Goal: Navigation & Orientation: Find specific page/section

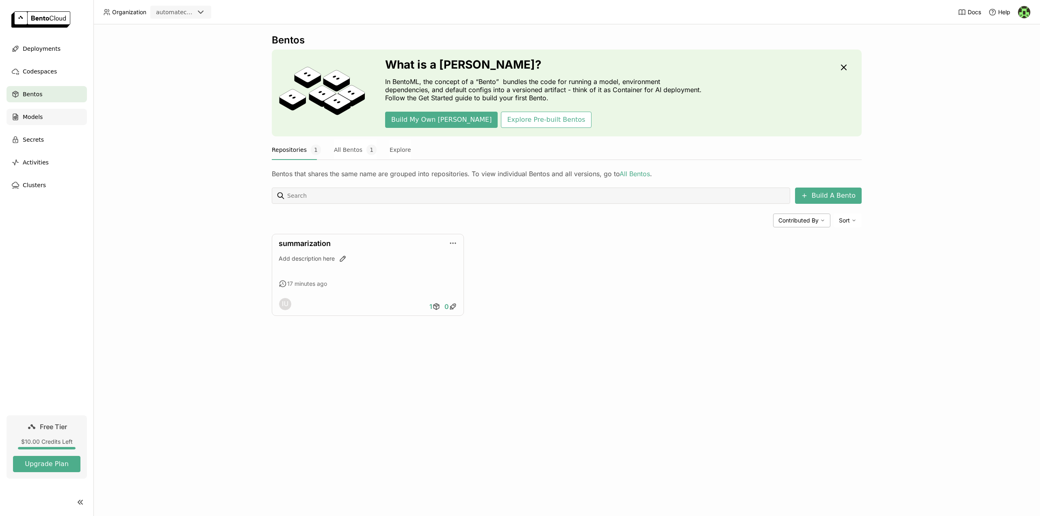
click at [38, 119] on span "Models" at bounding box center [33, 117] width 20 height 10
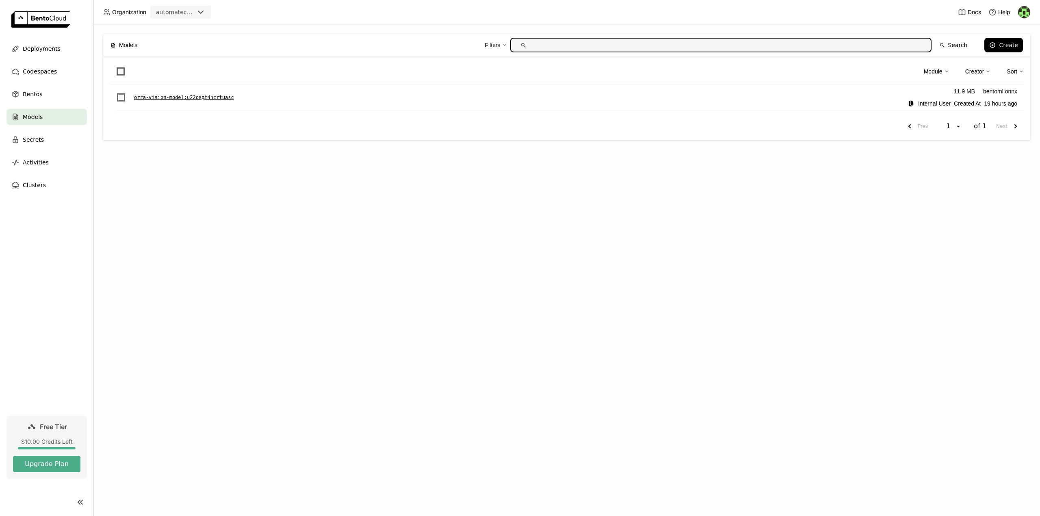
click at [197, 98] on p "orra-vision-model : u22oagt4ncrtuasc" at bounding box center [184, 97] width 100 height 8
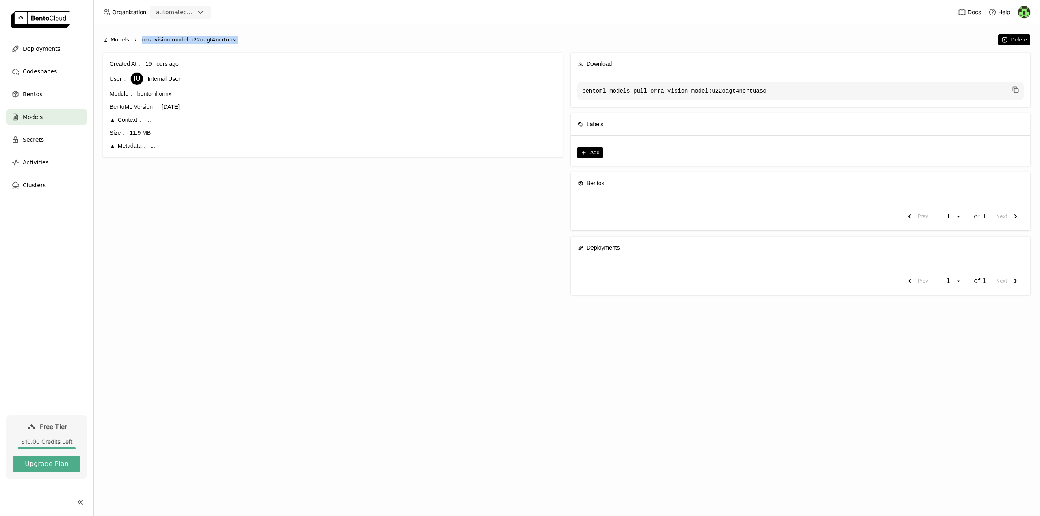
drag, startPoint x: 141, startPoint y: 39, endPoint x: 229, endPoint y: 39, distance: 87.8
click at [229, 39] on span "orra-vision-model:u22oagt4ncrtuasc" at bounding box center [190, 40] width 96 height 8
copy span "orra-vision-model:u22oagt4ncrtuasc"
